Goal: Task Accomplishment & Management: Manage account settings

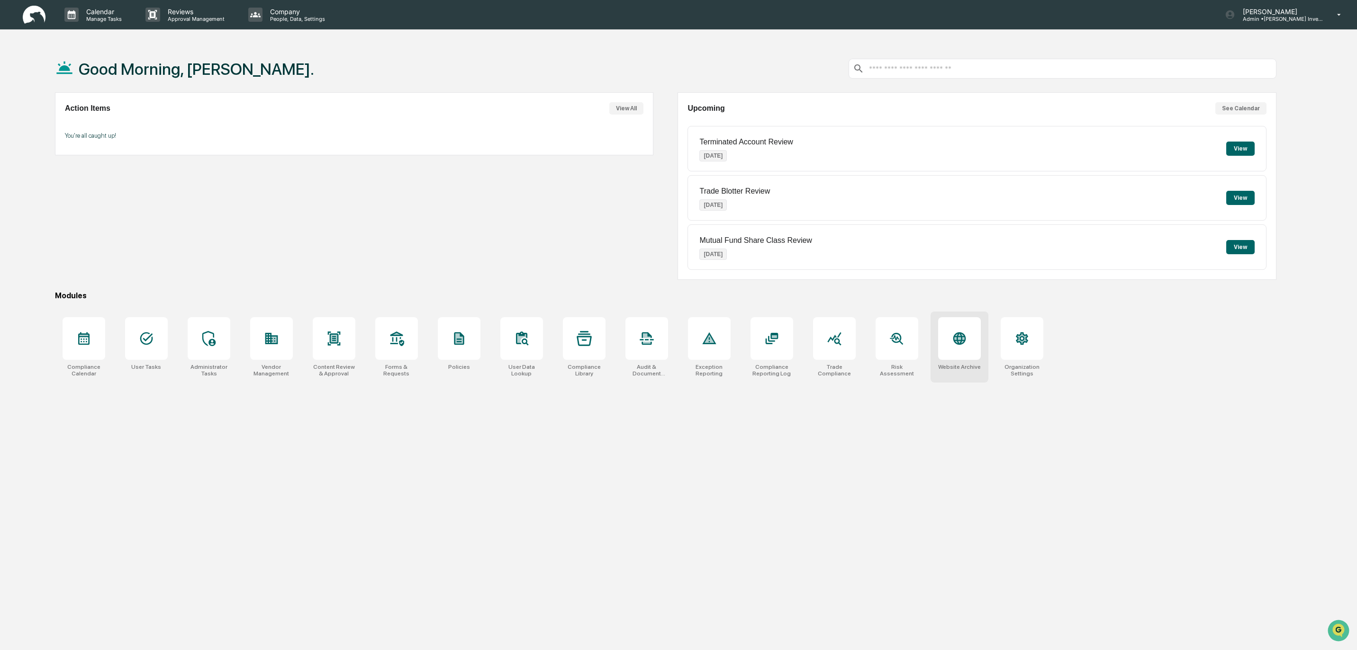
click at [960, 339] on icon at bounding box center [959, 338] width 10 height 10
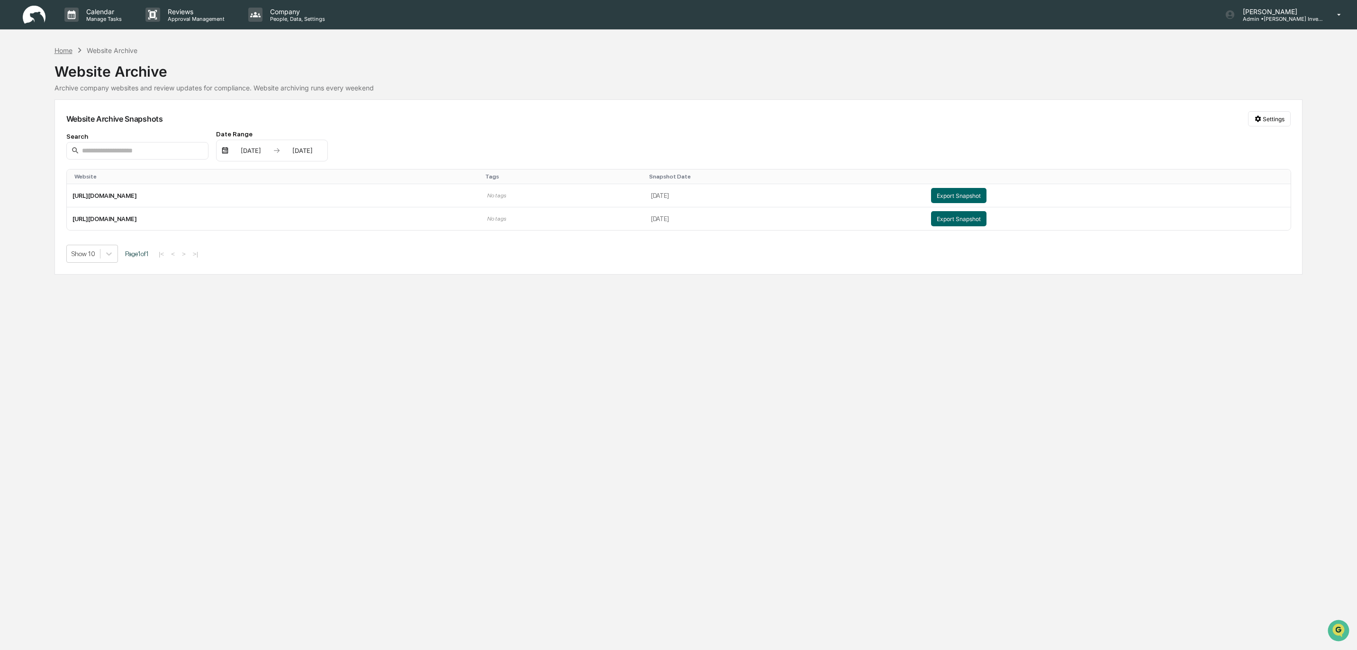
click at [67, 50] on div "Home" at bounding box center [63, 50] width 18 height 8
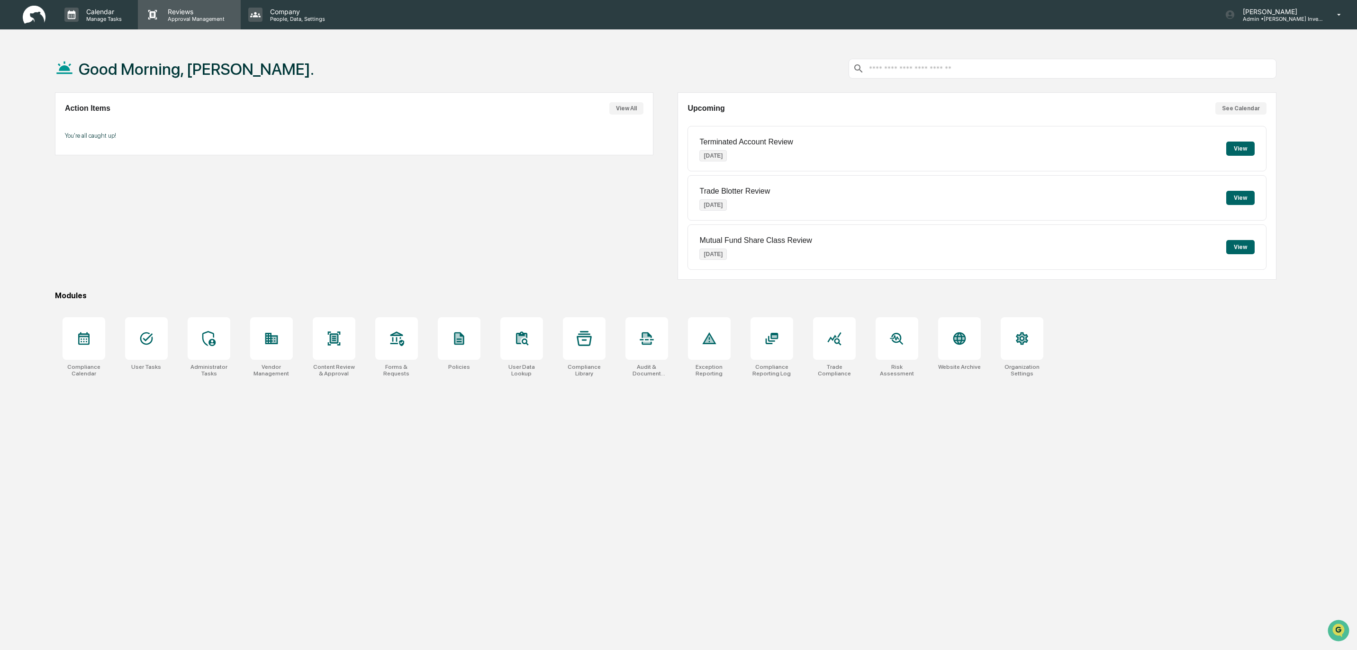
click at [180, 13] on p "Reviews" at bounding box center [194, 12] width 69 height 8
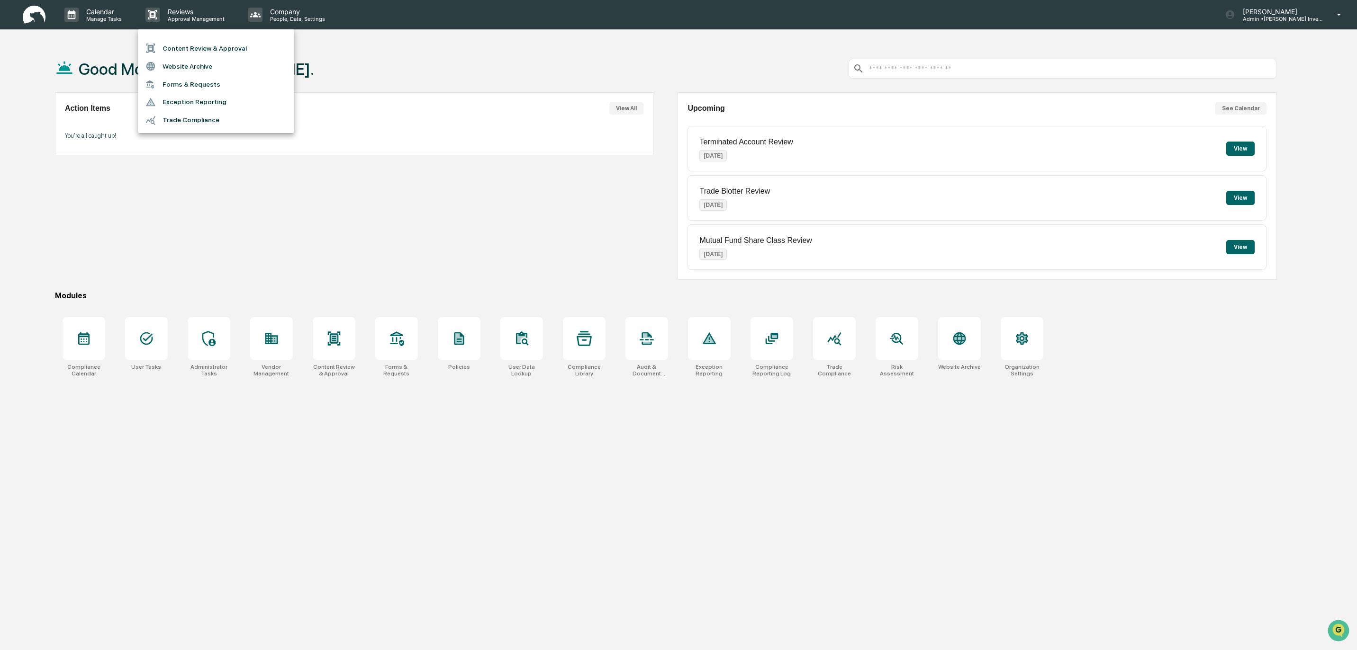
click at [197, 197] on div at bounding box center [678, 325] width 1357 height 650
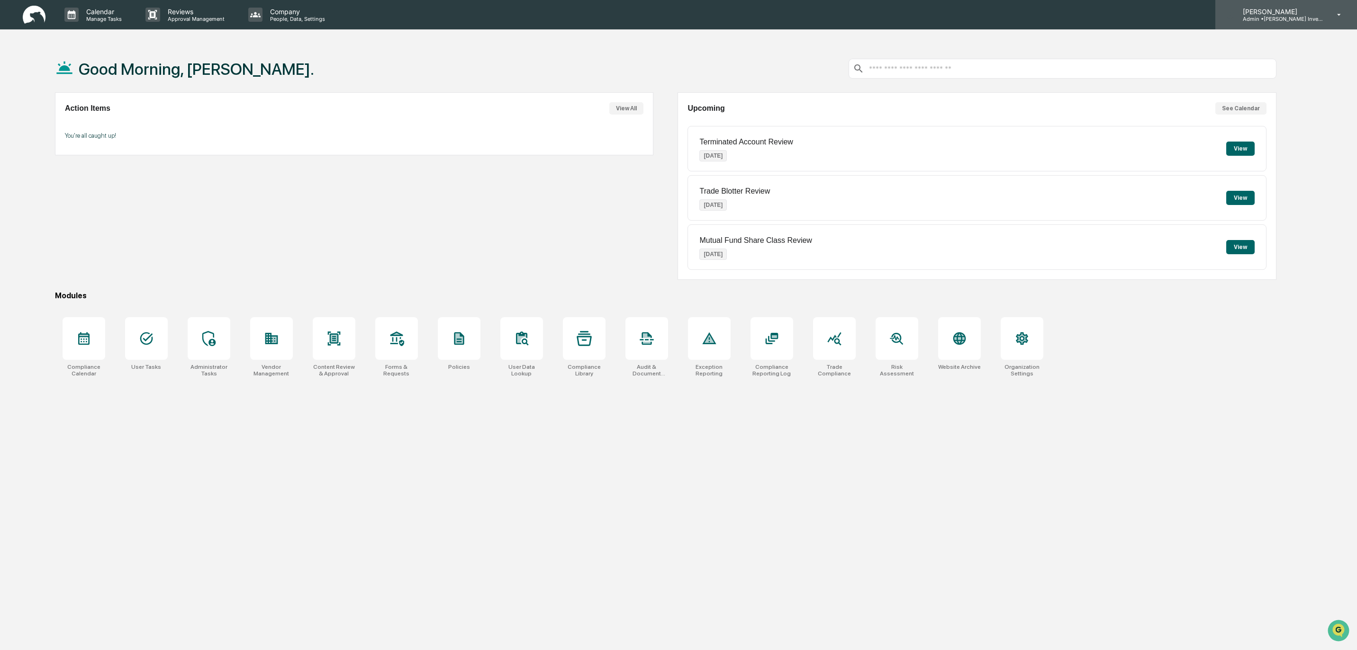
click at [1268, 16] on p "Admin • Goodwin Investment Advisory" at bounding box center [1279, 19] width 88 height 7
click at [1268, 58] on li "Organization Settings" at bounding box center [1282, 60] width 133 height 18
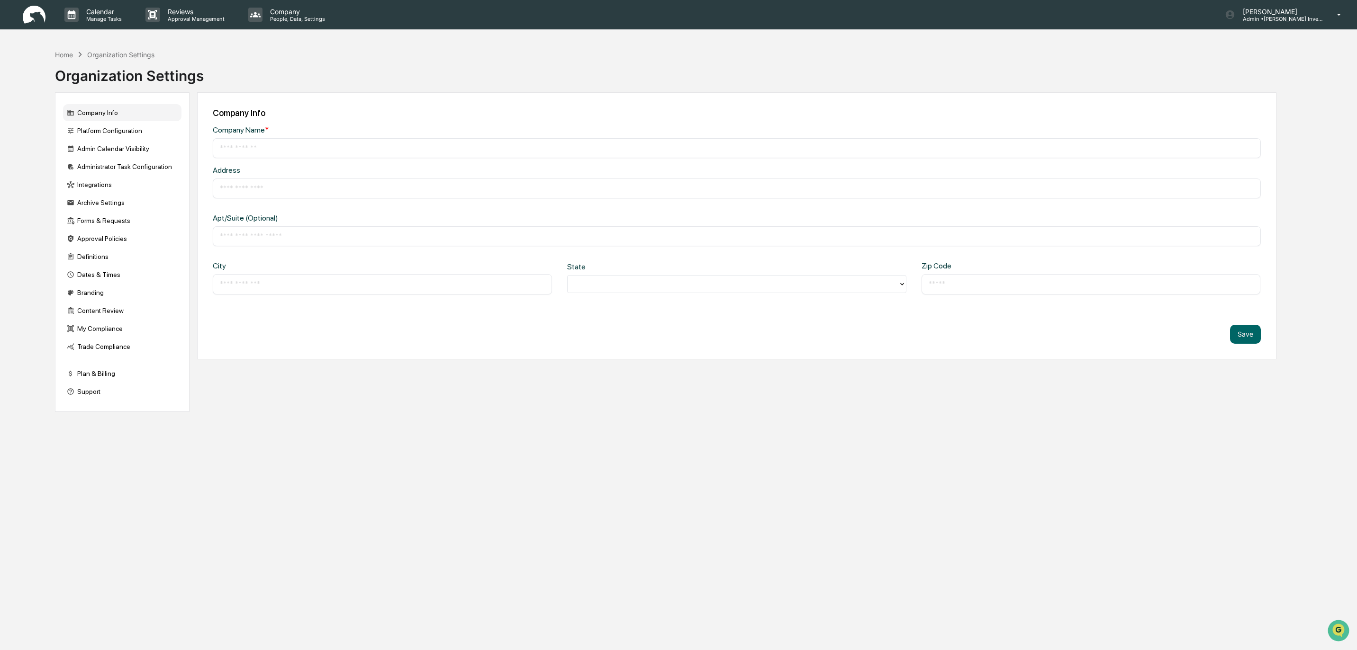
type input "**********"
type input "*********"
type input "*****"
click at [109, 168] on div "Administrator Task Configuration" at bounding box center [122, 166] width 118 height 17
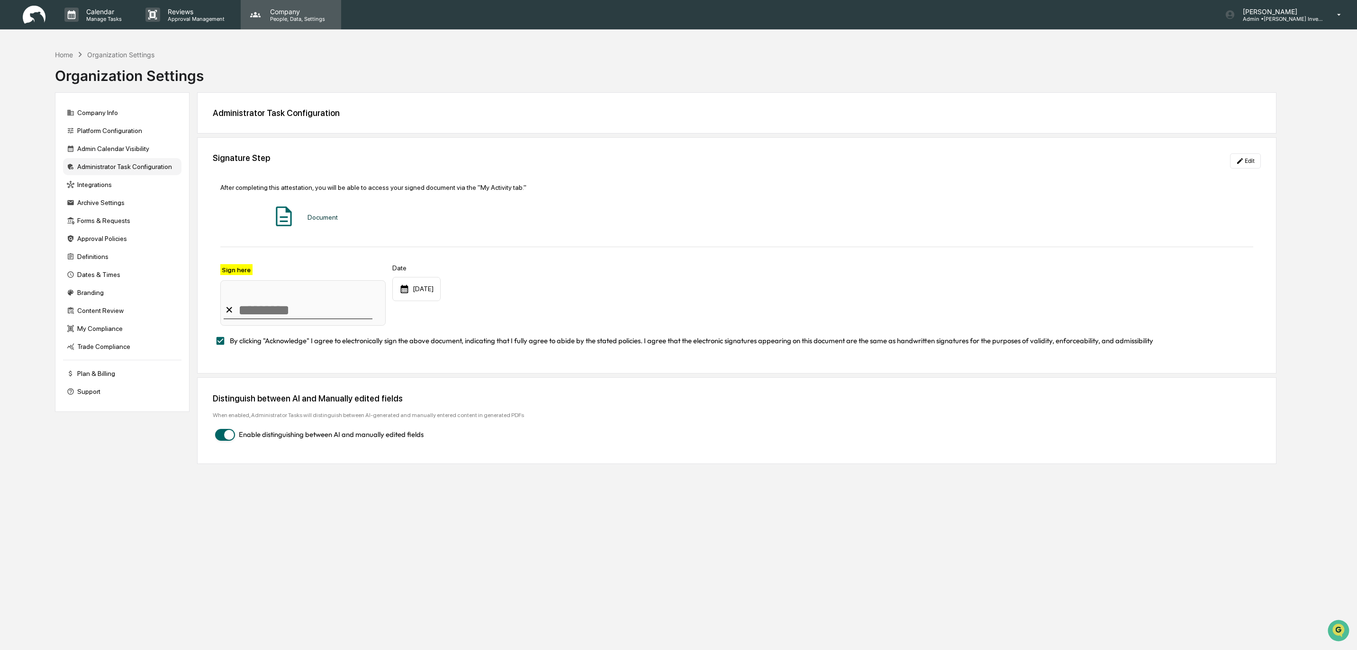
click at [282, 13] on p "Company" at bounding box center [295, 12] width 67 height 8
click at [288, 66] on li "User Data Lookup" at bounding box center [305, 66] width 133 height 18
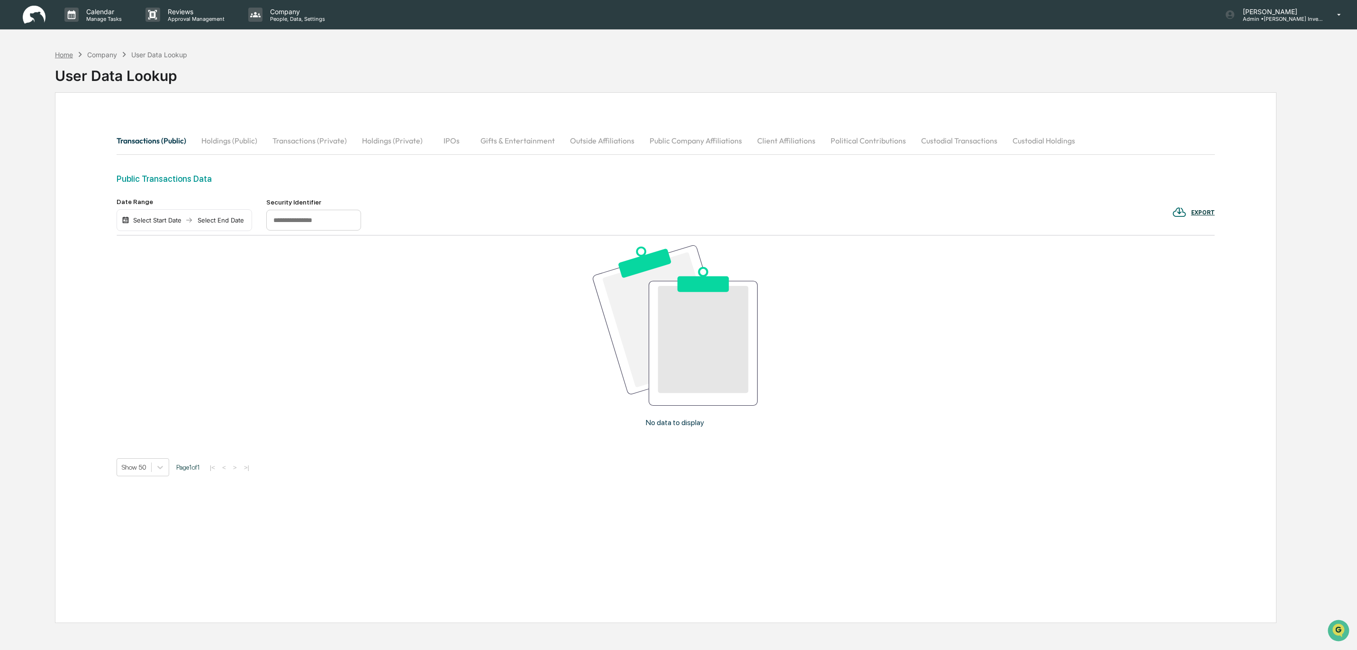
click at [68, 56] on div "Home" at bounding box center [64, 55] width 18 height 8
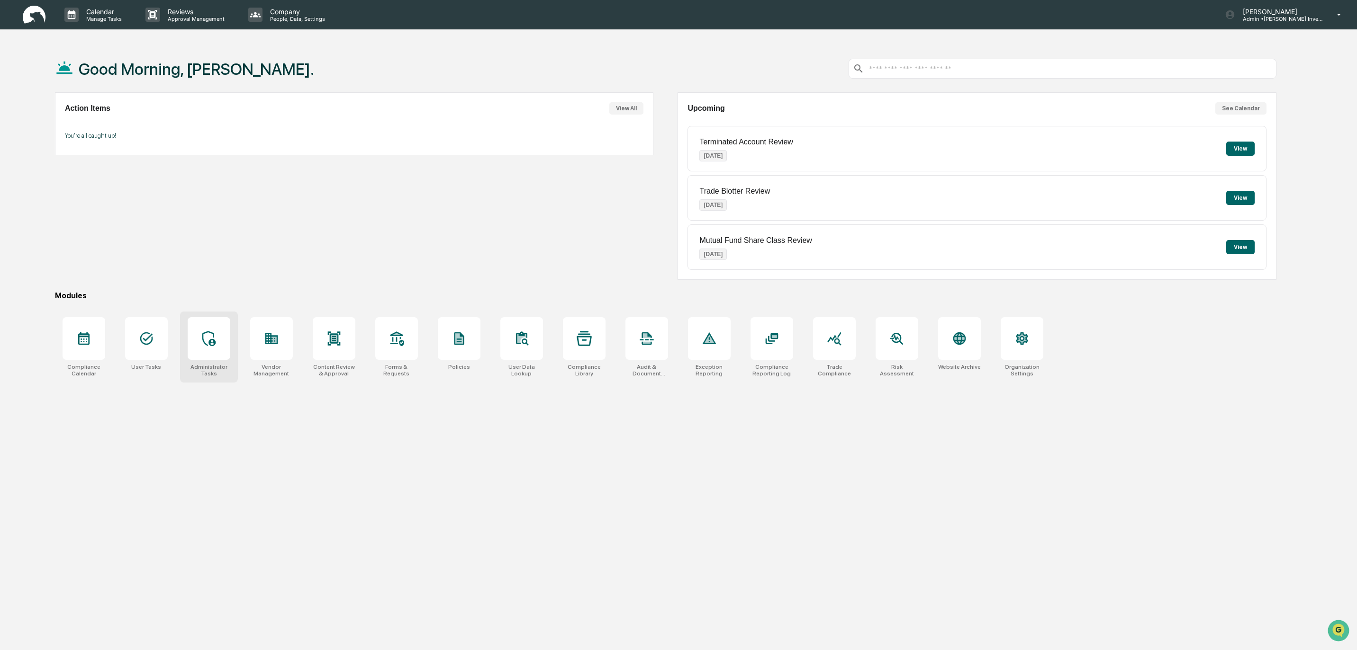
click at [208, 349] on div at bounding box center [209, 338] width 43 height 43
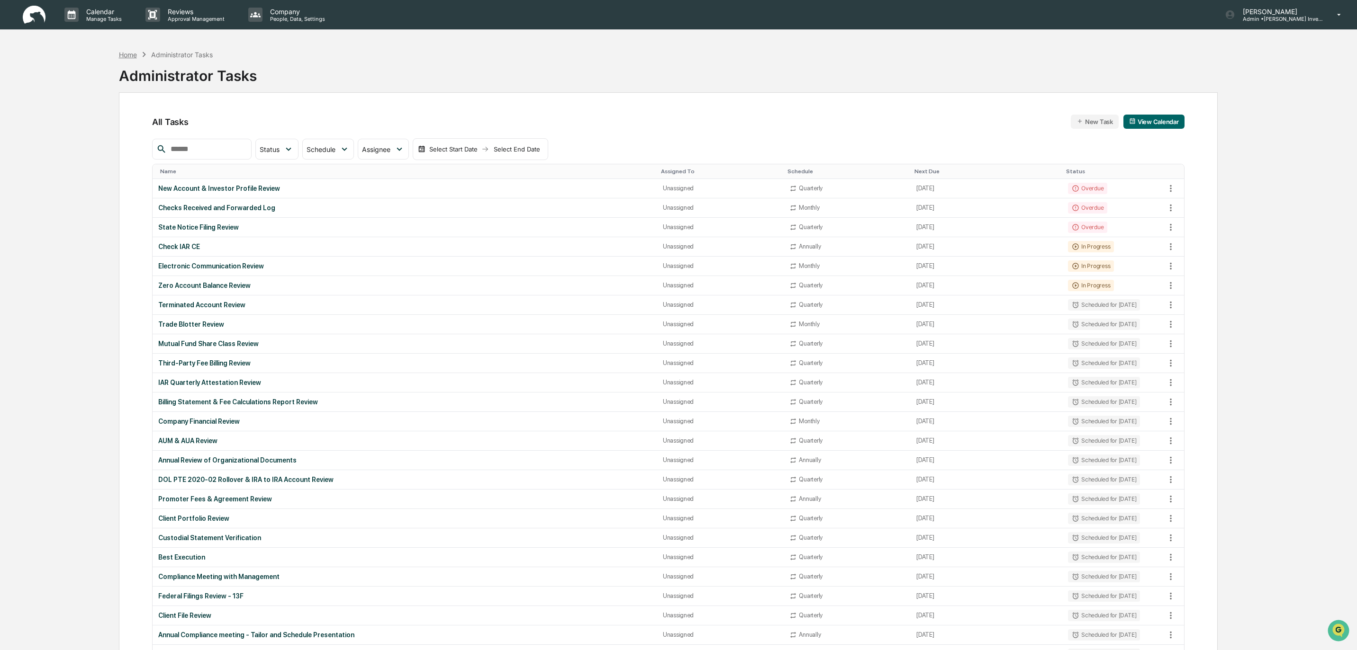
click at [128, 54] on div "Home" at bounding box center [128, 55] width 18 height 8
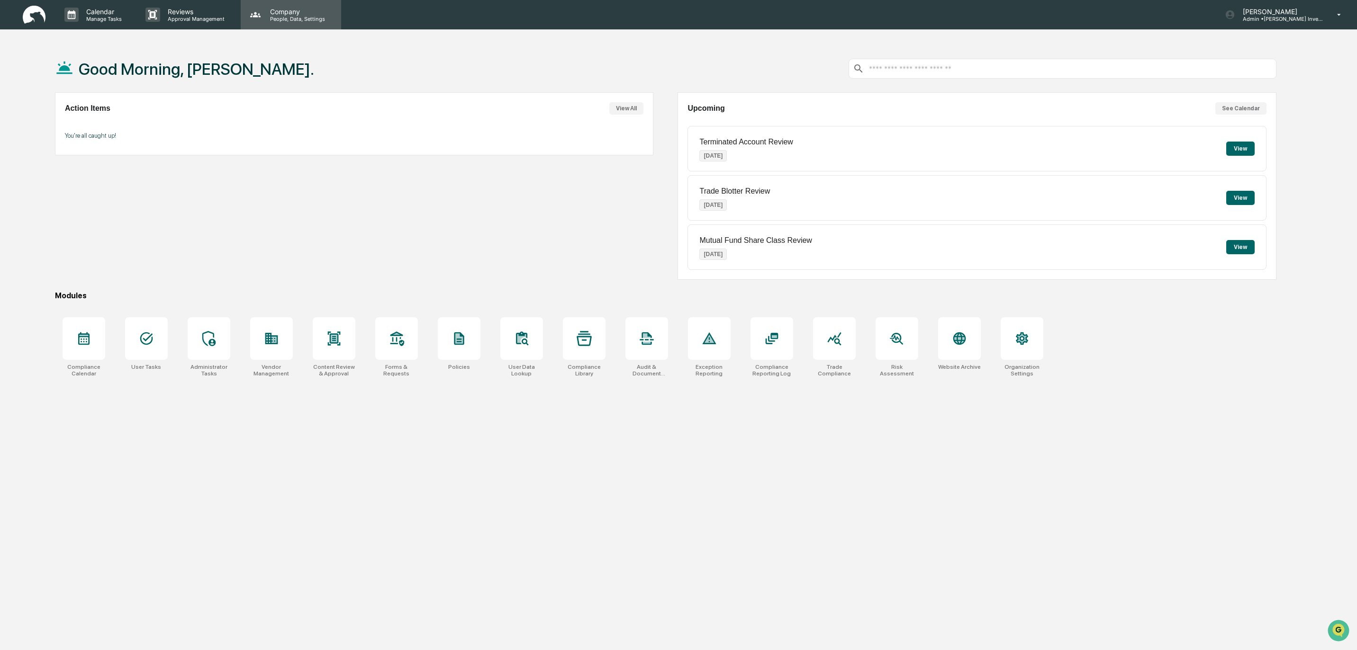
click at [280, 19] on p "People, Data, Settings" at bounding box center [295, 19] width 67 height 7
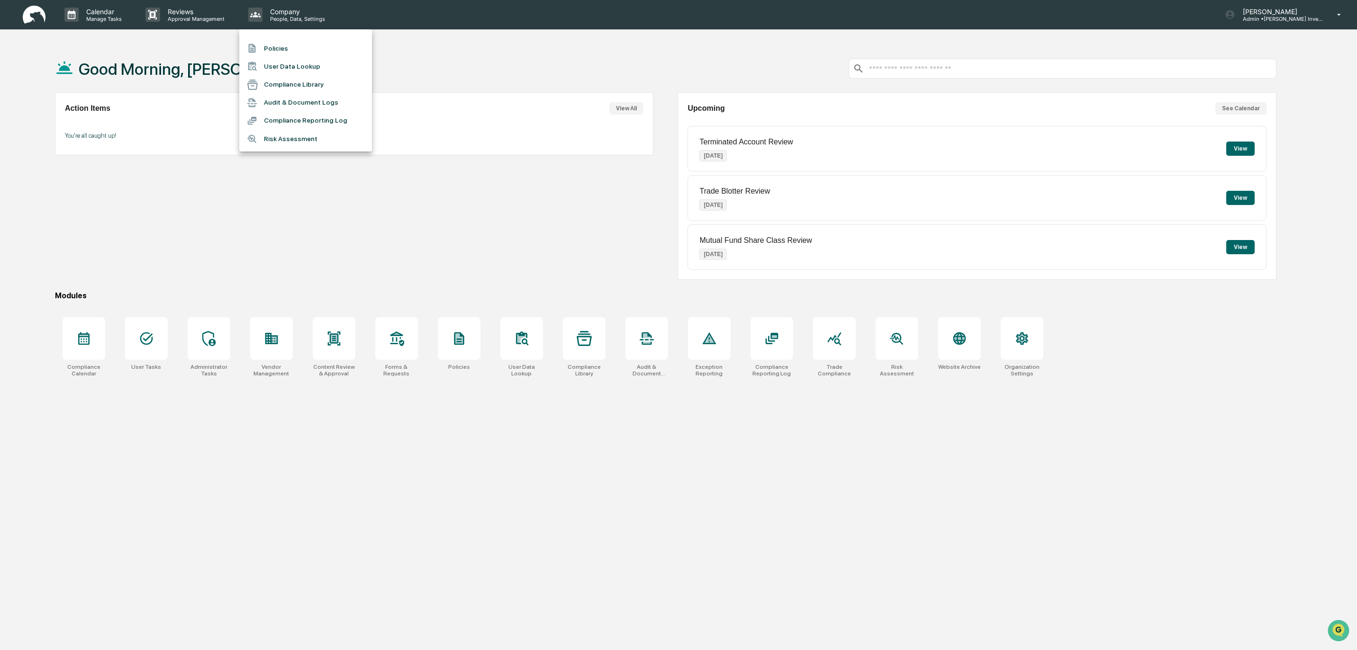
click at [293, 171] on div at bounding box center [678, 325] width 1357 height 650
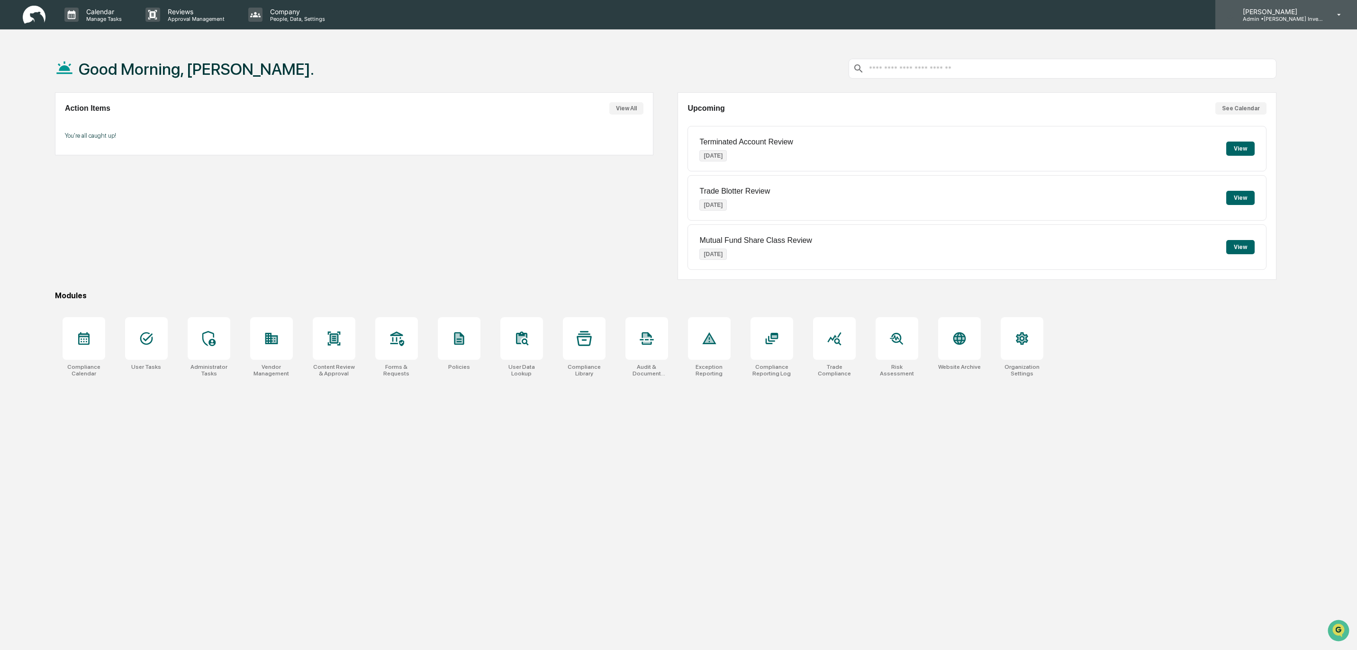
click at [1264, 18] on p "Admin • Goodwin Investment Advisory" at bounding box center [1279, 19] width 88 height 7
click at [1264, 59] on li "Organization Settings" at bounding box center [1282, 60] width 133 height 18
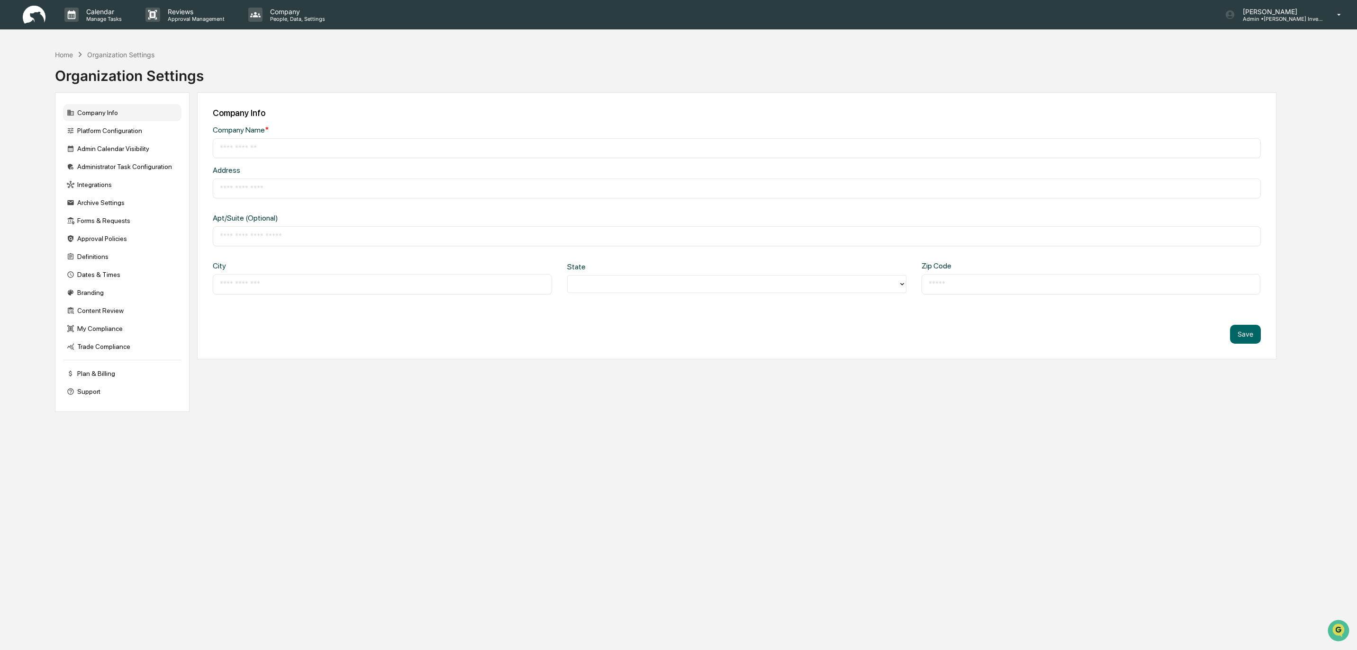
type input "**********"
type input "*********"
type input "*****"
click at [99, 167] on div "Administrator Task Configuration" at bounding box center [122, 166] width 118 height 17
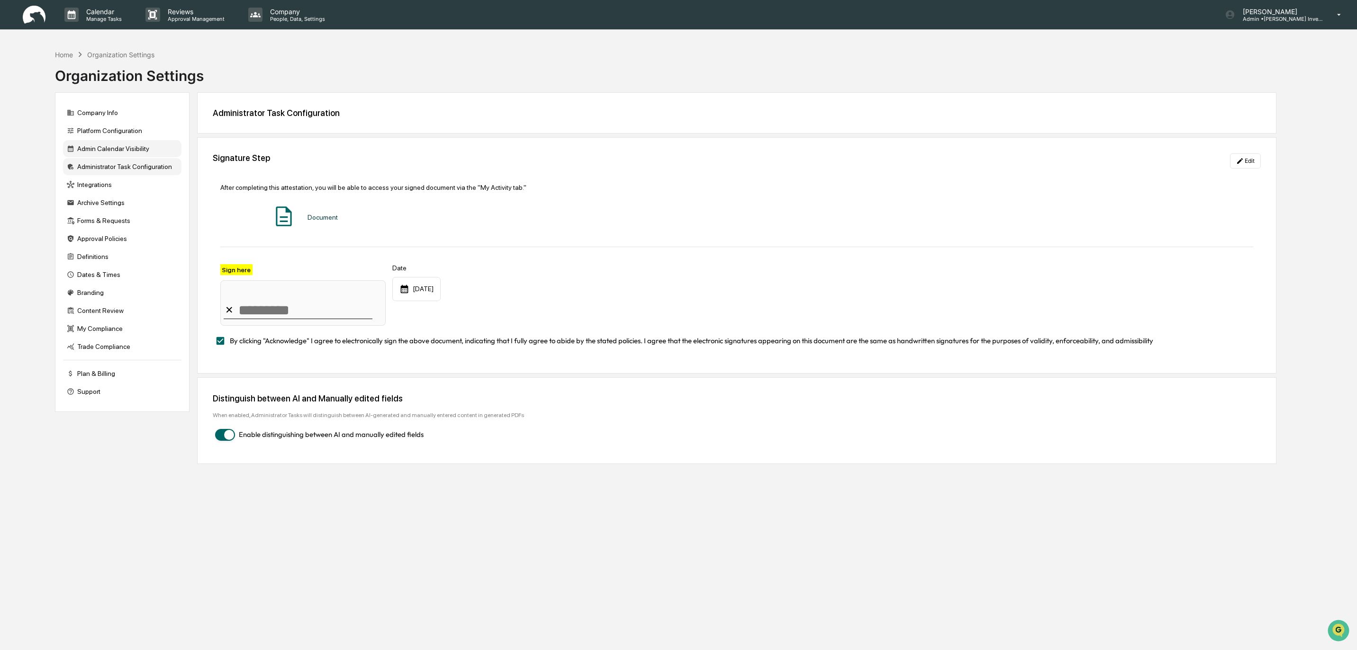
click at [101, 148] on div "Admin Calendar Visibility" at bounding box center [122, 148] width 118 height 17
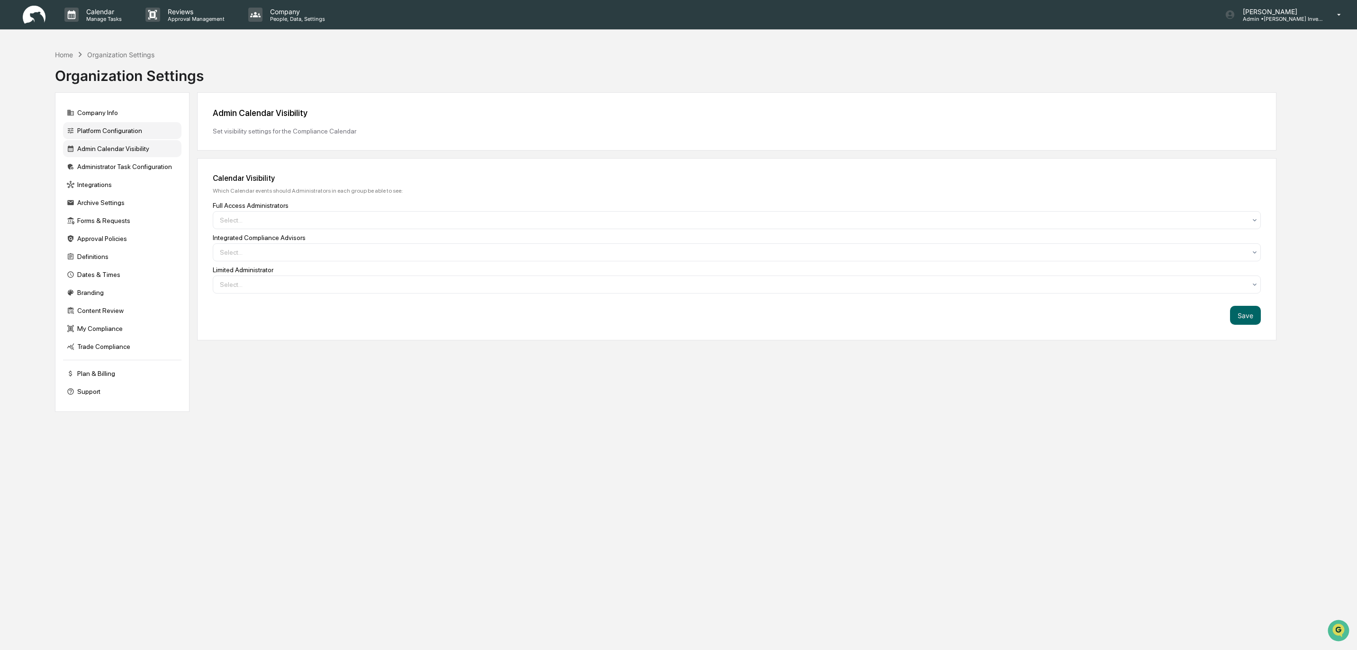
click at [103, 136] on div "Platform Configuration" at bounding box center [122, 130] width 118 height 17
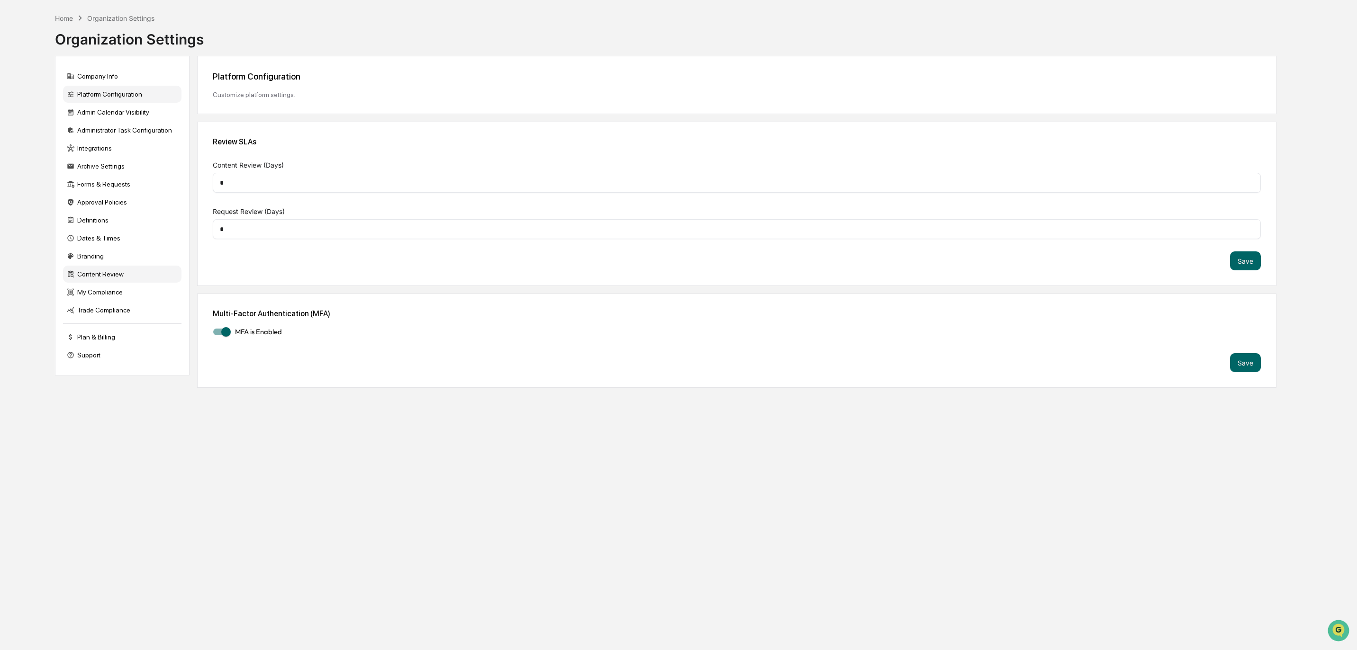
scroll to position [45, 0]
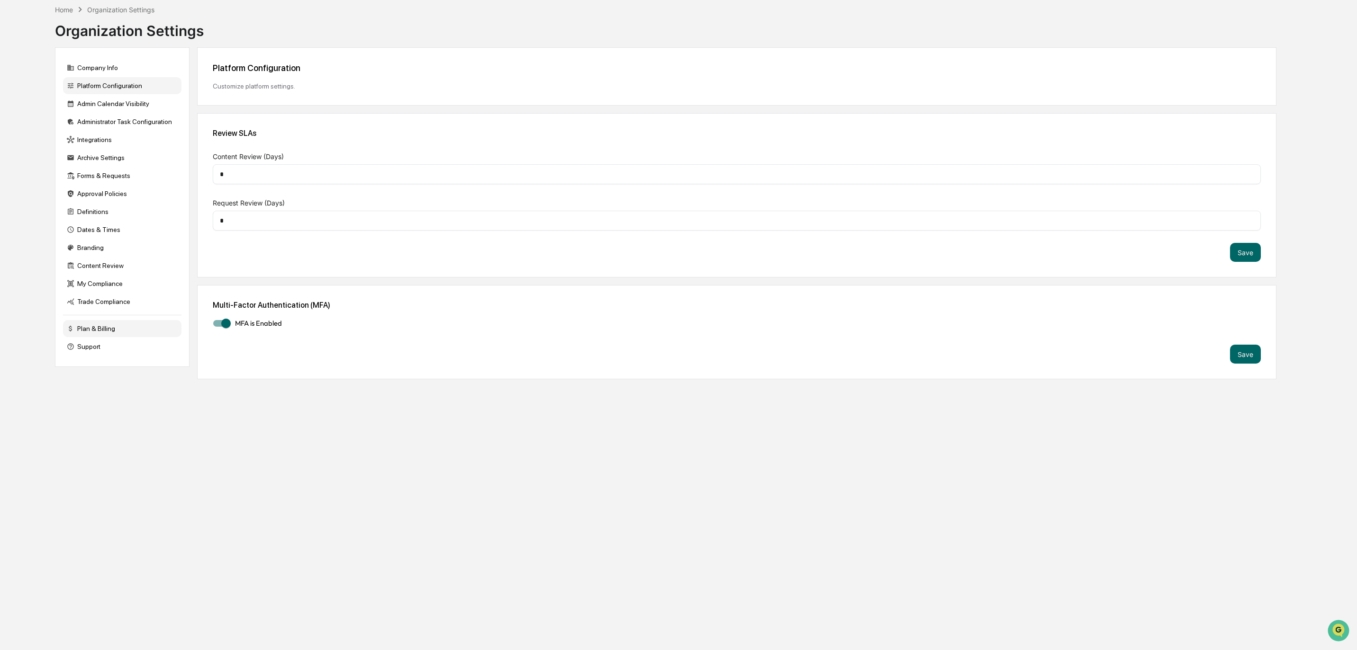
click at [99, 331] on div "Plan & Billing" at bounding box center [122, 328] width 118 height 17
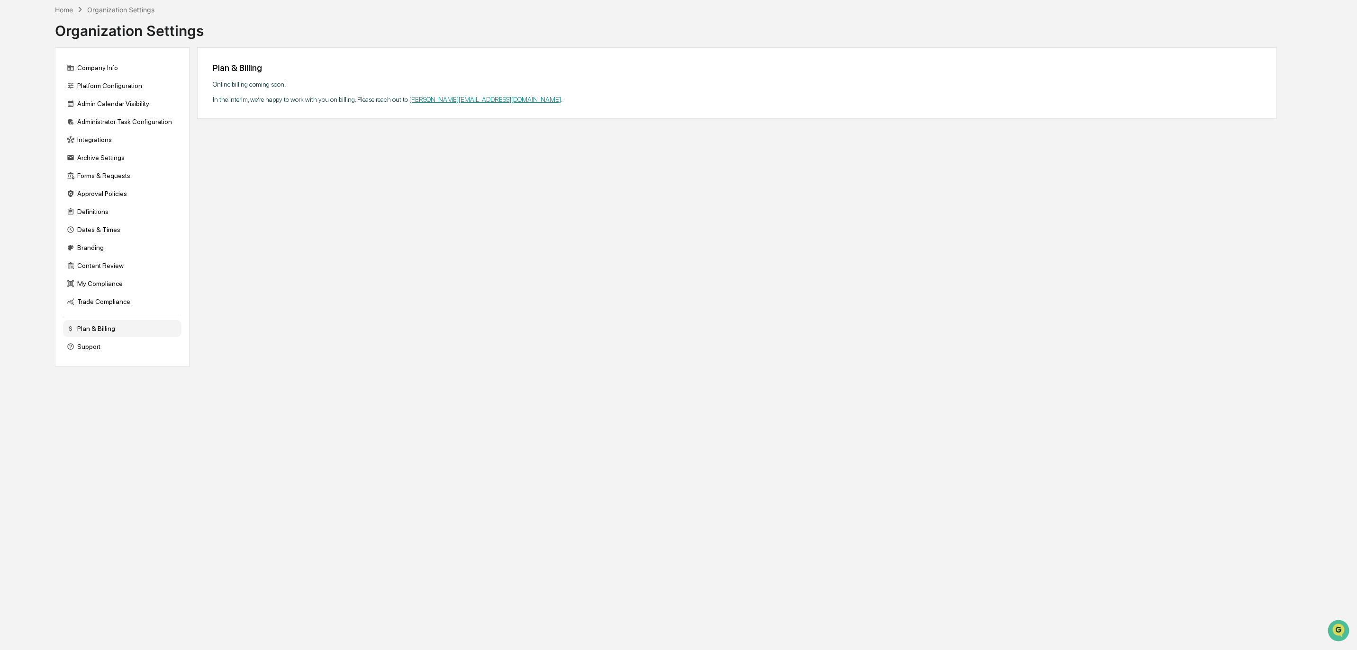
click at [66, 8] on div "Home" at bounding box center [64, 10] width 18 height 8
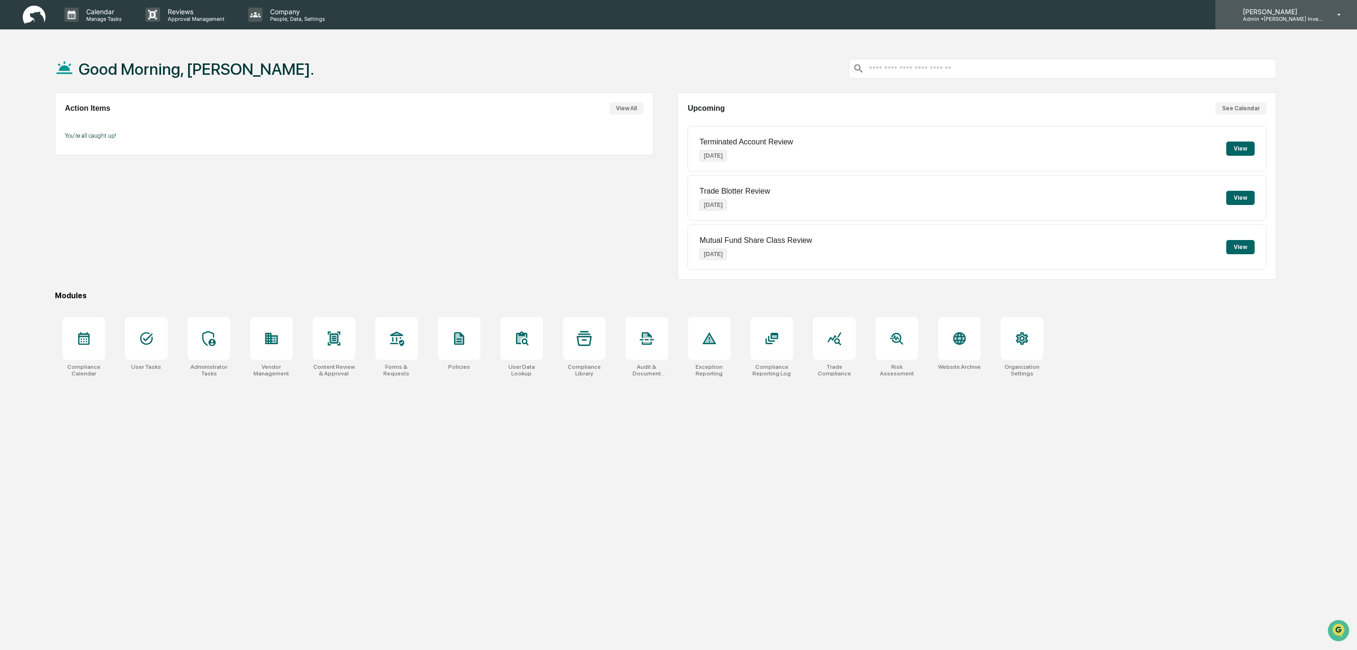
click at [1339, 16] on icon at bounding box center [1339, 14] width 17 height 9
click at [1269, 41] on li "User settings" at bounding box center [1282, 42] width 133 height 18
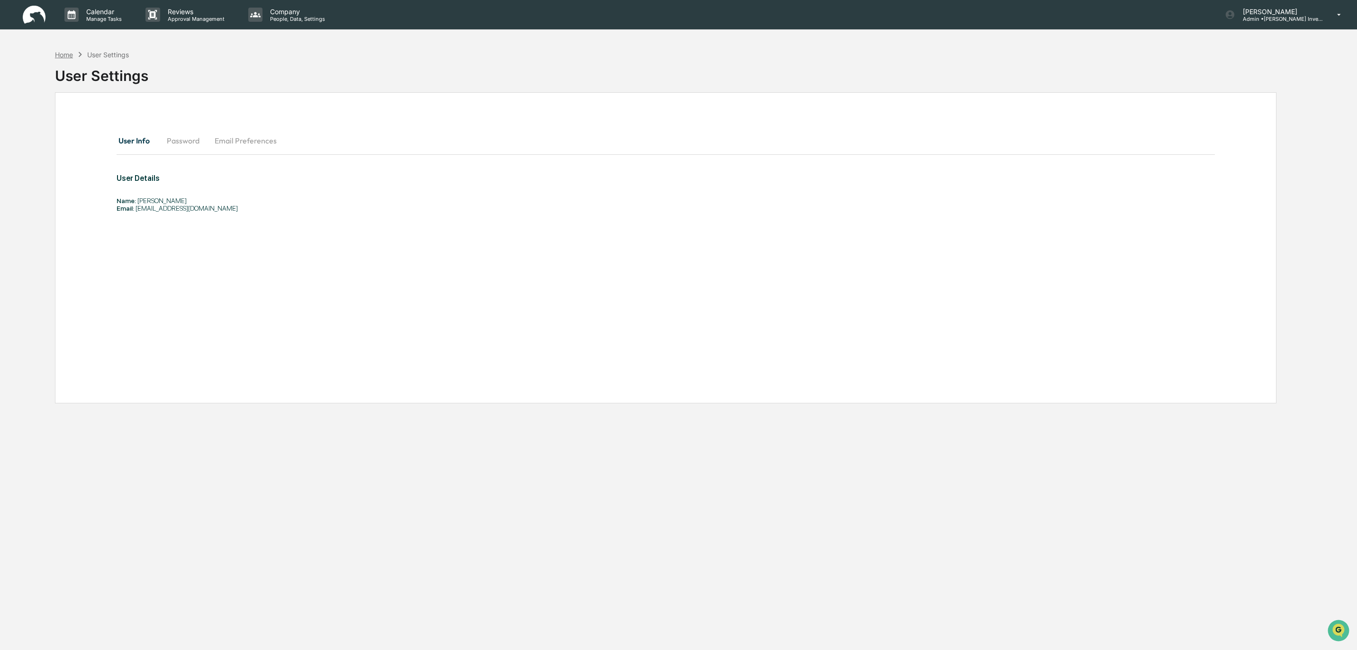
click at [65, 55] on div "Home" at bounding box center [64, 55] width 18 height 8
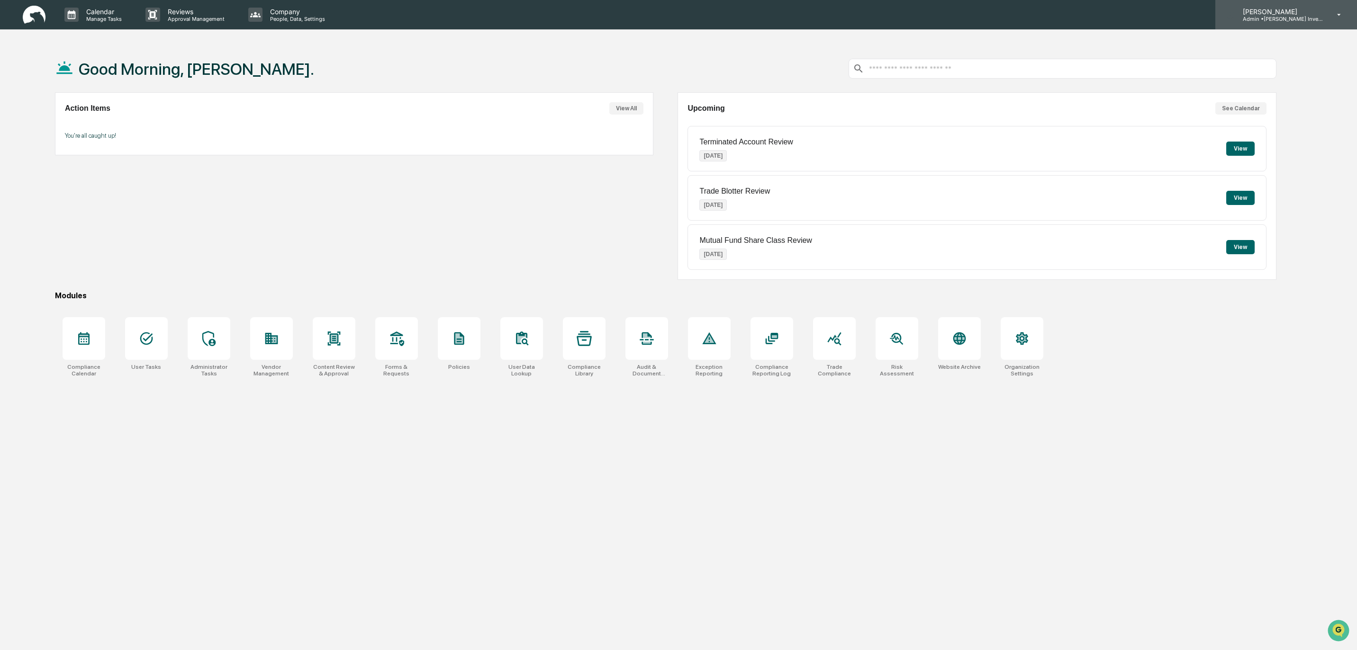
click at [1265, 18] on p "Admin • Goodwin Investment Advisory" at bounding box center [1279, 19] width 88 height 7
click at [868, 404] on div at bounding box center [678, 325] width 1357 height 650
click at [42, 15] on img at bounding box center [34, 15] width 23 height 18
